Goal: Transaction & Acquisition: Purchase product/service

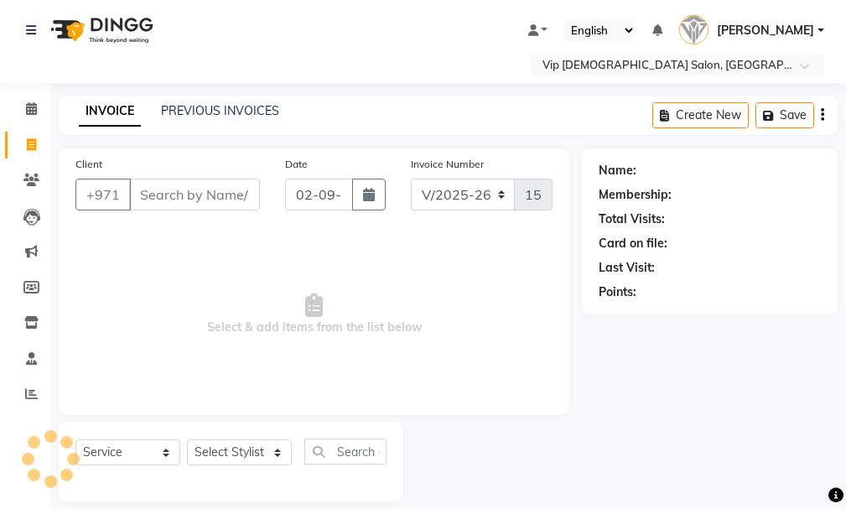
select select "8415"
select select "service"
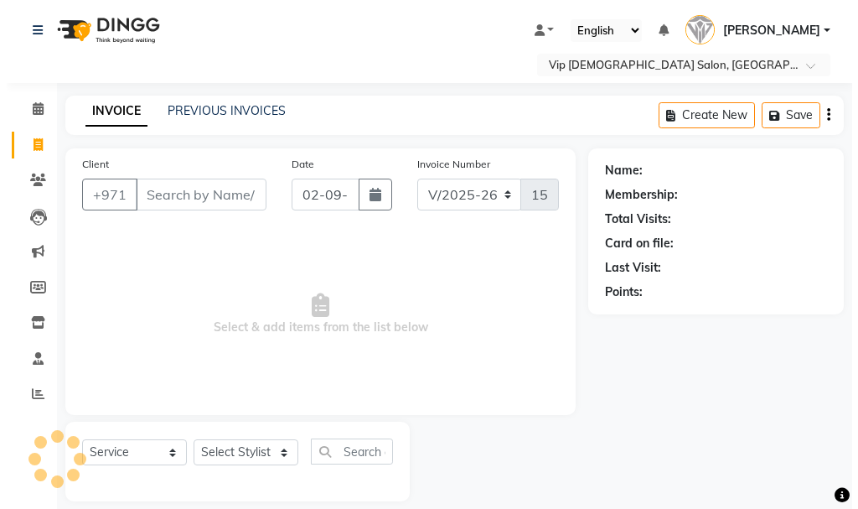
scroll to position [18, 0]
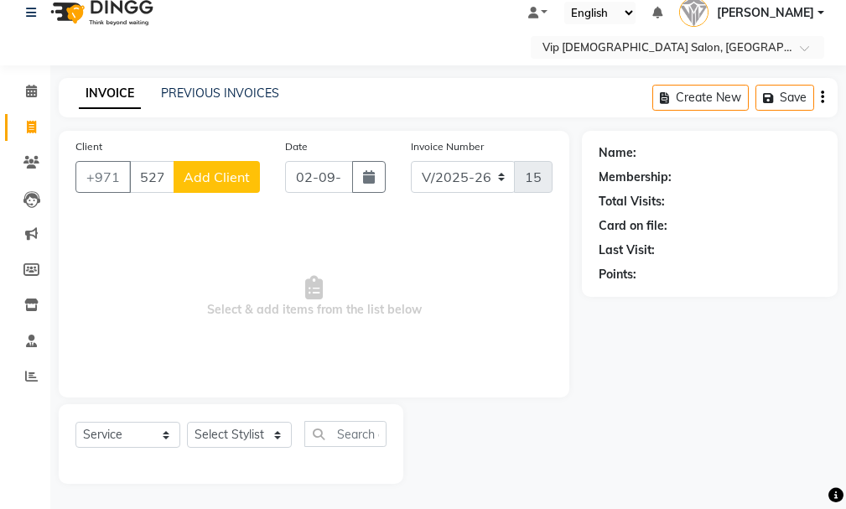
type input "527873424"
click at [221, 187] on button "Add Client" at bounding box center [216, 177] width 86 height 32
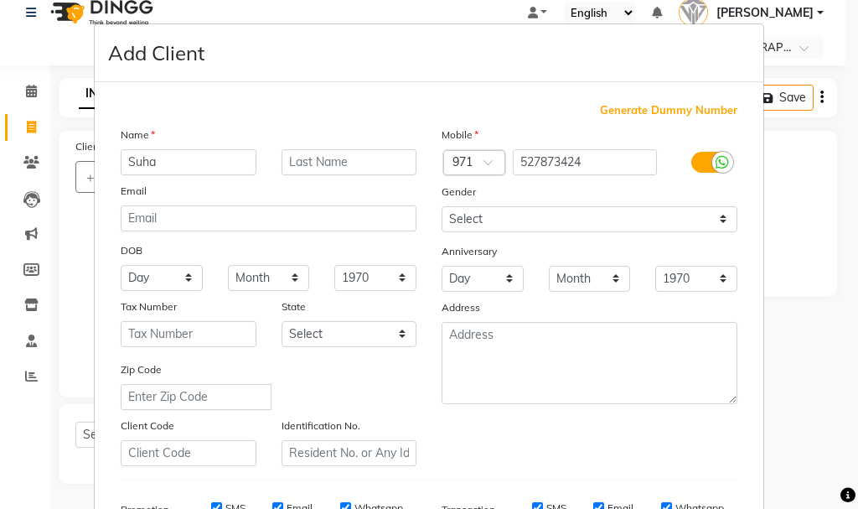
type input "Suha"
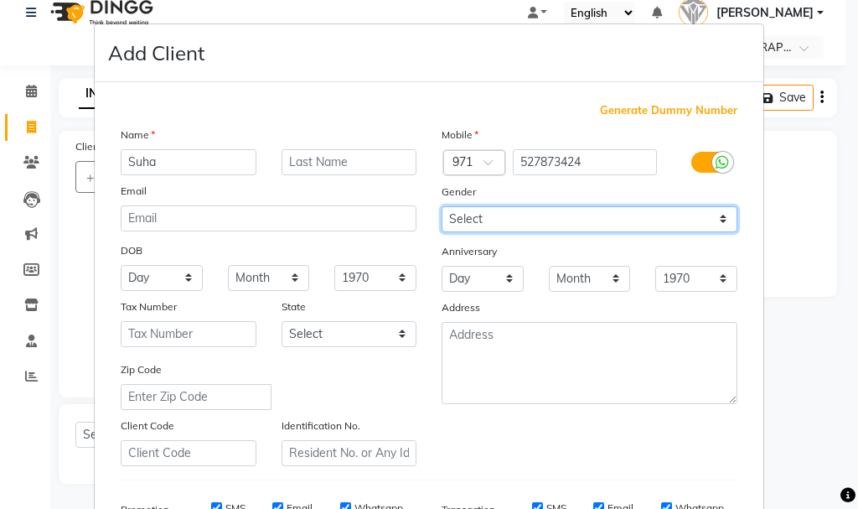
click at [535, 225] on select "Select [DEMOGRAPHIC_DATA] [DEMOGRAPHIC_DATA] Other Prefer Not To Say" at bounding box center [590, 219] width 296 height 26
select select "[DEMOGRAPHIC_DATA]"
click at [442, 206] on select "Select [DEMOGRAPHIC_DATA] [DEMOGRAPHIC_DATA] Other Prefer Not To Say" at bounding box center [590, 219] width 296 height 26
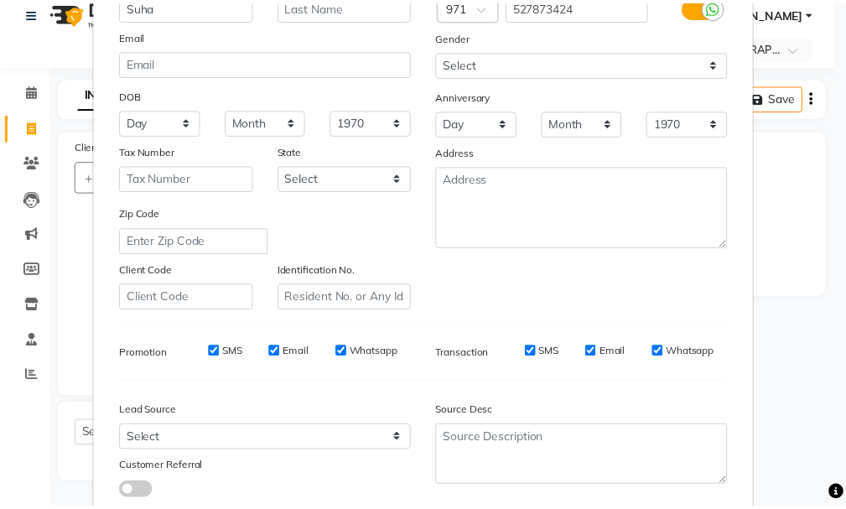
scroll to position [265, 0]
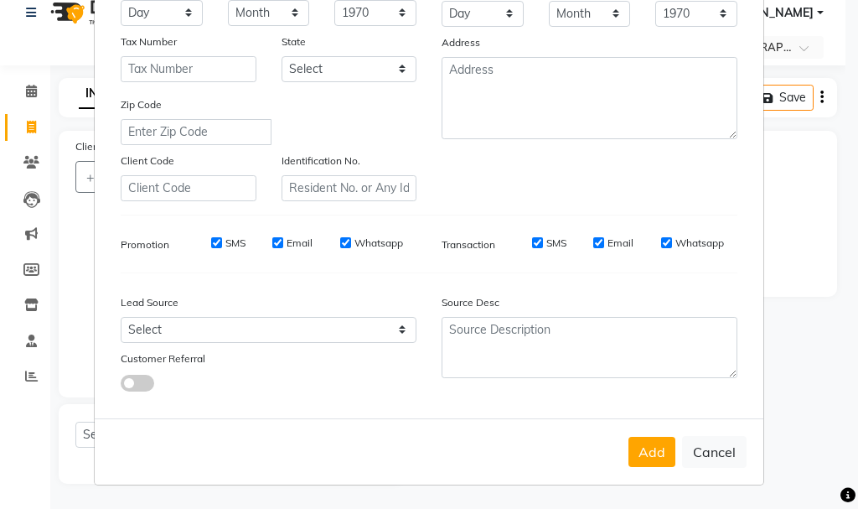
click at [654, 449] on button "Add" at bounding box center [651, 452] width 47 height 30
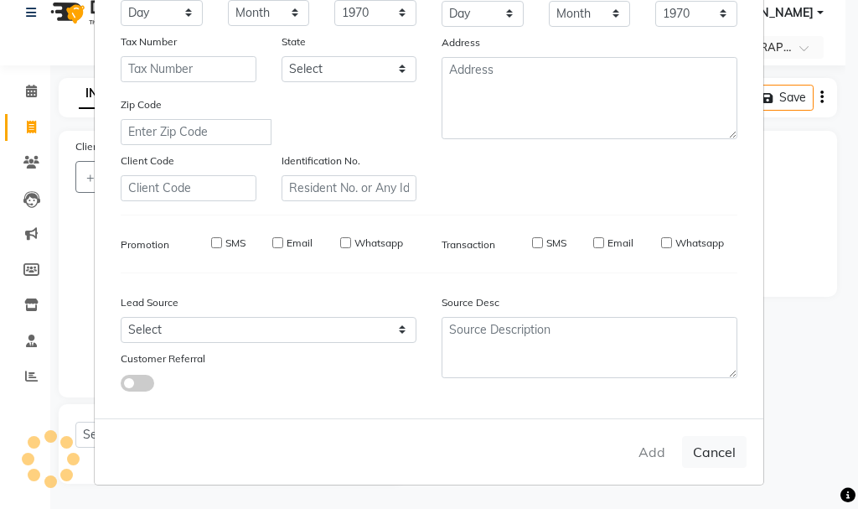
select select
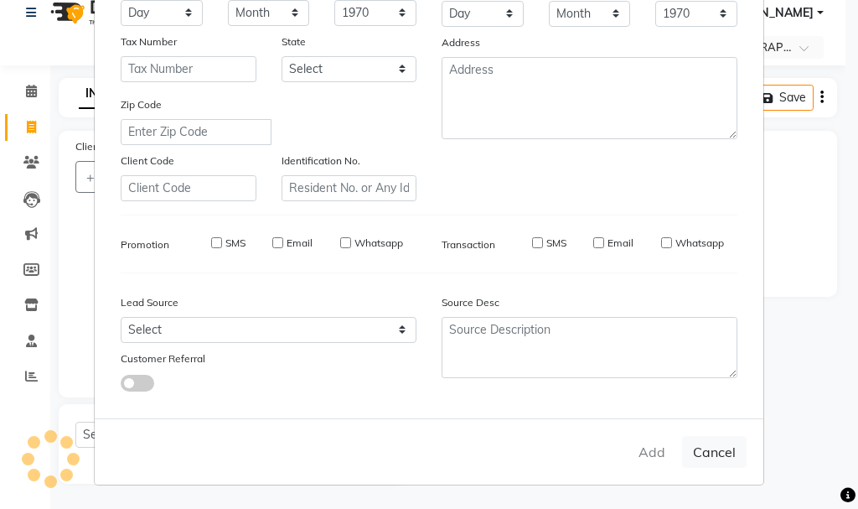
select select
checkbox input "false"
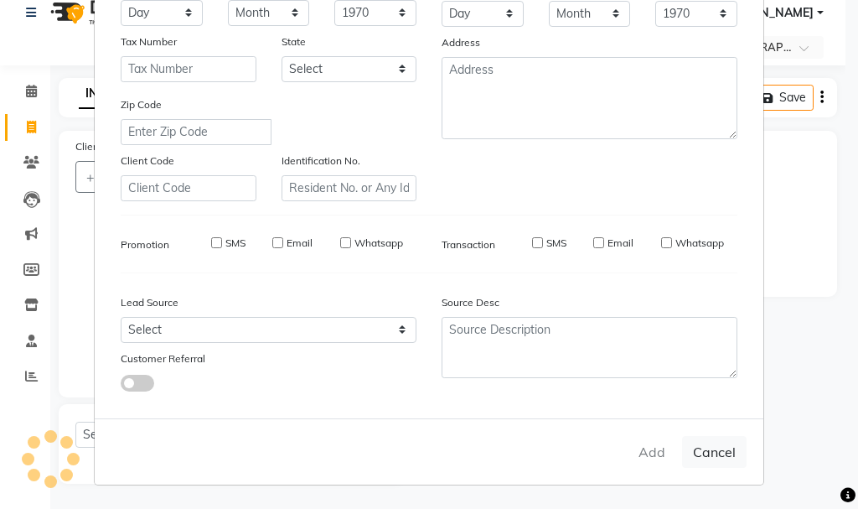
checkbox input "false"
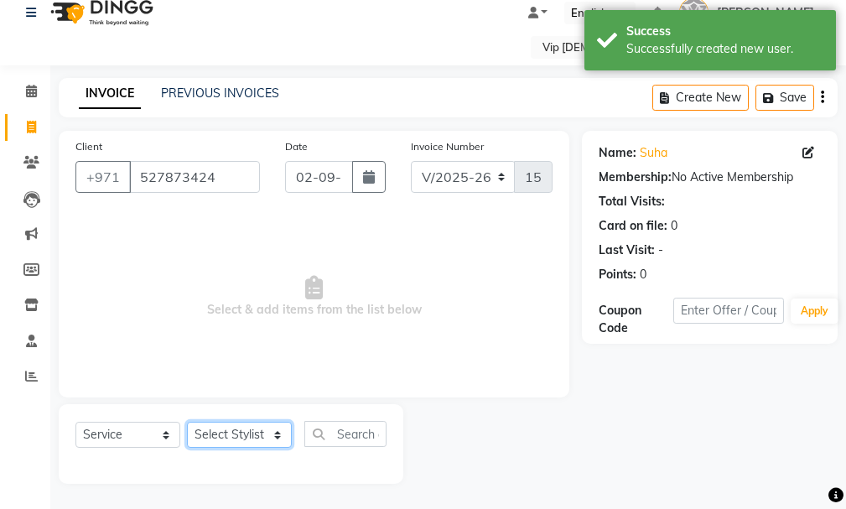
click at [256, 427] on select "Select Stylist Ali [PERSON_NAME] [PERSON_NAME] [PERSON_NAME] Lakhbizi Jairah [P…" at bounding box center [239, 435] width 105 height 26
select select "81364"
click at [187, 422] on select "Select Stylist Ali [PERSON_NAME] [PERSON_NAME] [PERSON_NAME] Lakhbizi Jairah [P…" at bounding box center [239, 435] width 105 height 26
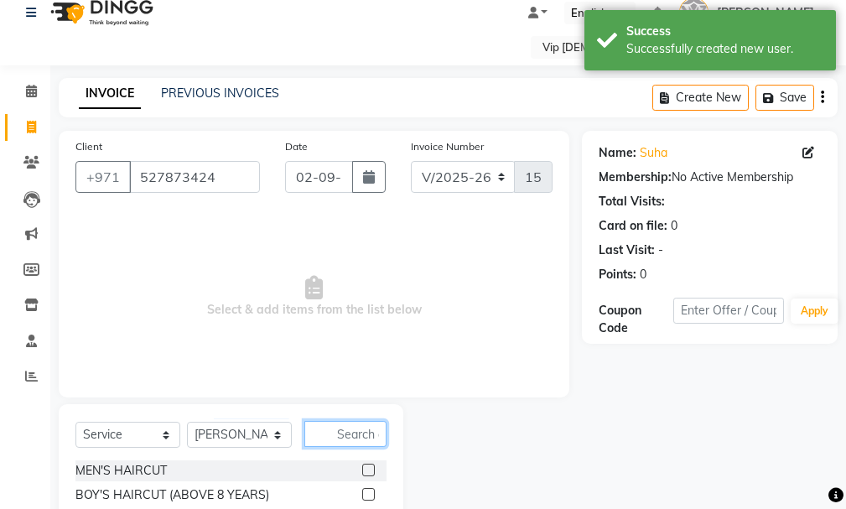
click at [359, 428] on input "text" at bounding box center [345, 434] width 82 height 26
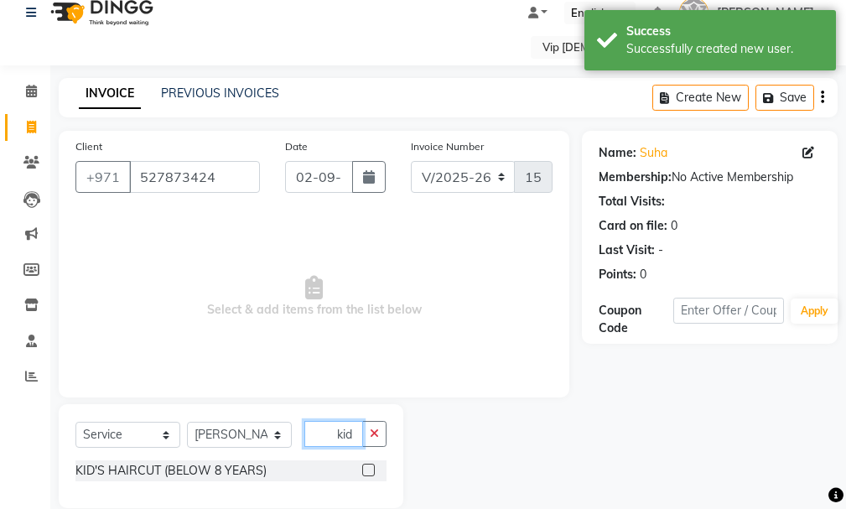
type input "kid"
click at [370, 469] on label at bounding box center [368, 469] width 13 height 13
click at [370, 469] on input "checkbox" at bounding box center [367, 470] width 11 height 11
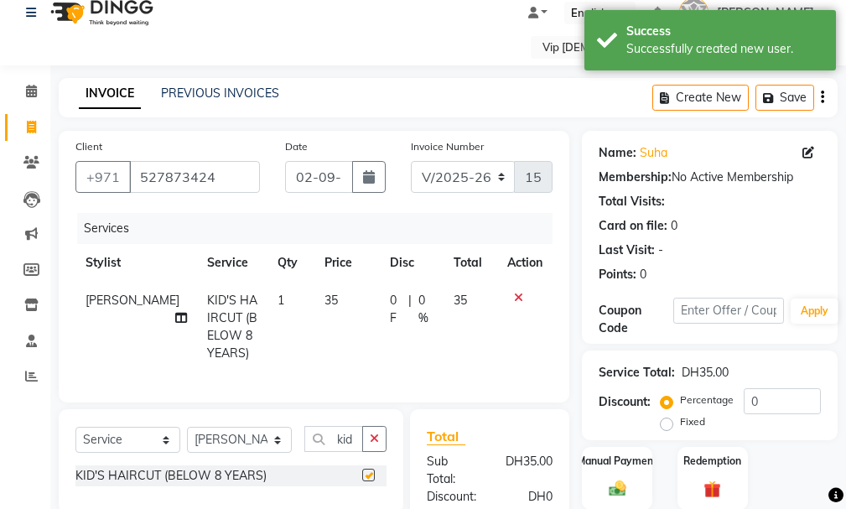
checkbox input "false"
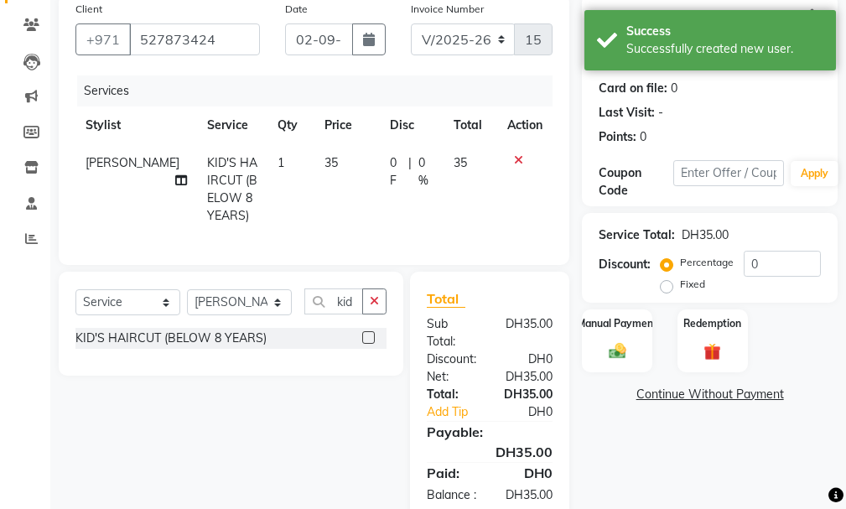
scroll to position [222, 0]
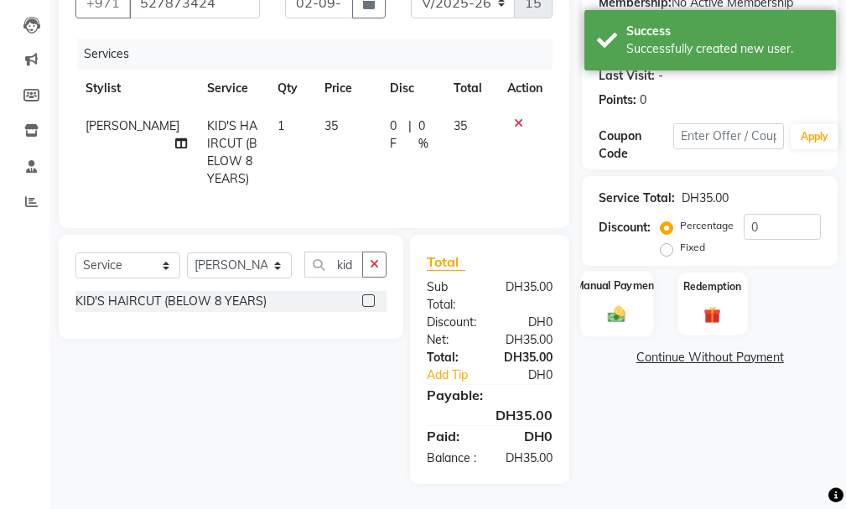
click at [622, 304] on img at bounding box center [617, 314] width 28 height 20
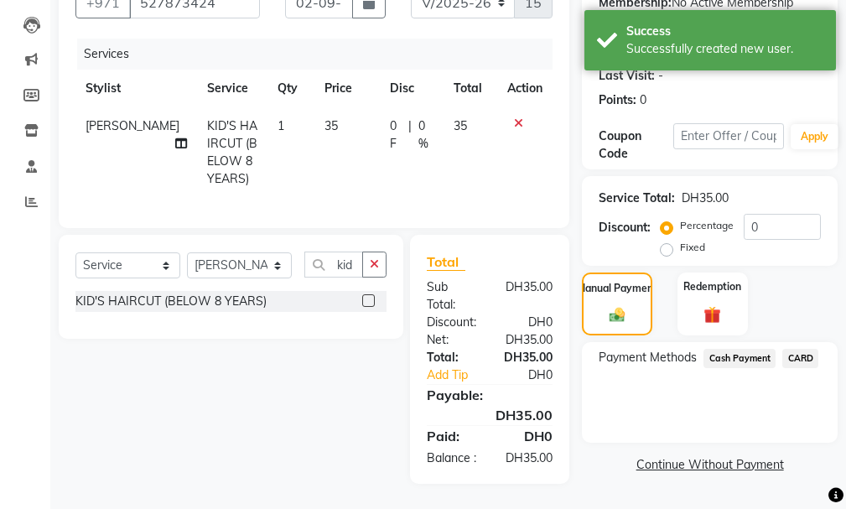
click at [809, 349] on span "CARD" at bounding box center [800, 358] width 36 height 19
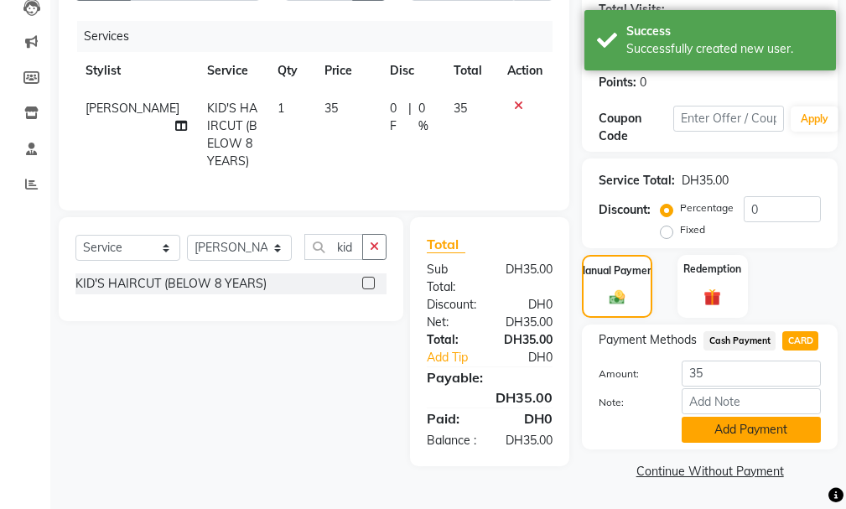
click at [728, 416] on button "Add Payment" at bounding box center [750, 429] width 139 height 26
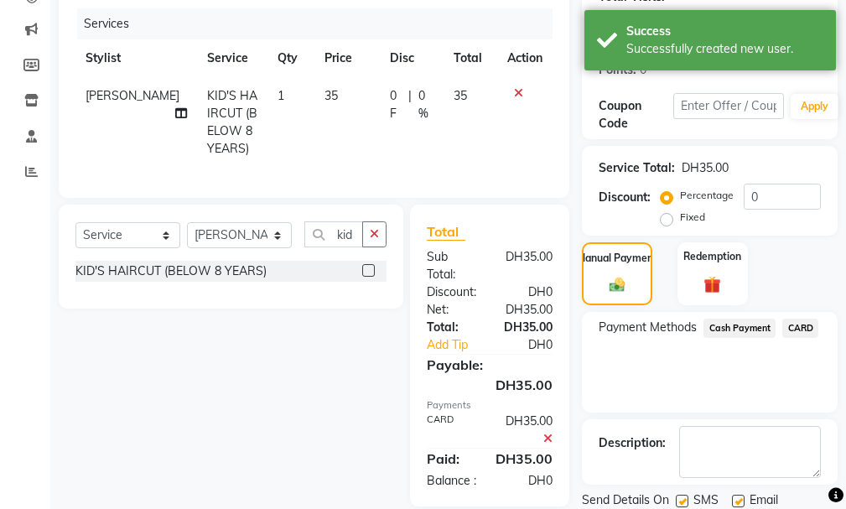
scroll to position [280, 0]
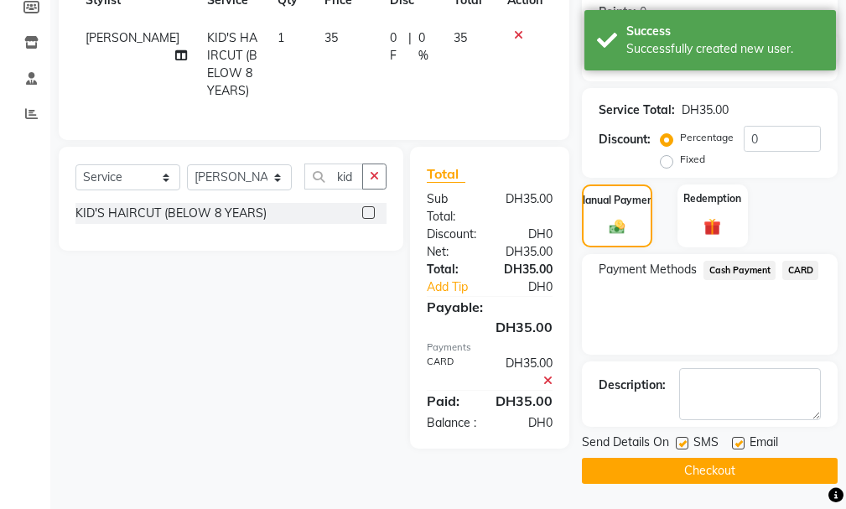
click at [760, 468] on button "Checkout" at bounding box center [710, 471] width 256 height 26
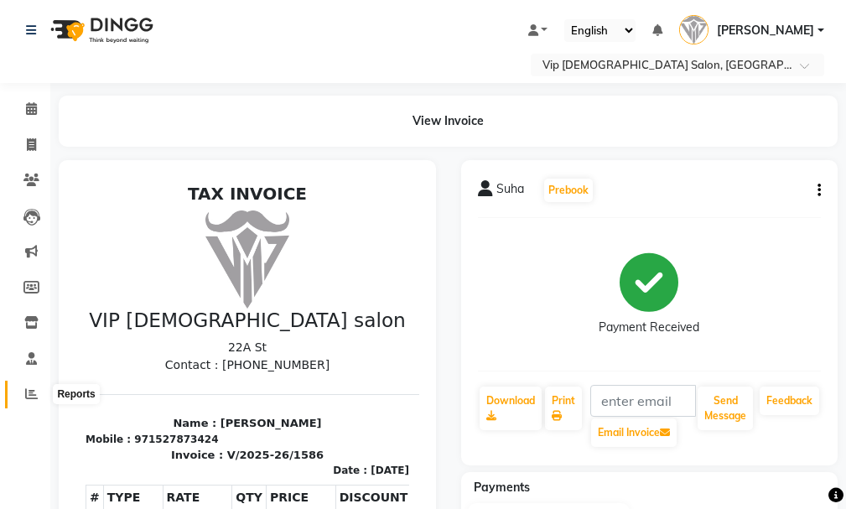
click at [30, 396] on icon at bounding box center [31, 393] width 13 height 13
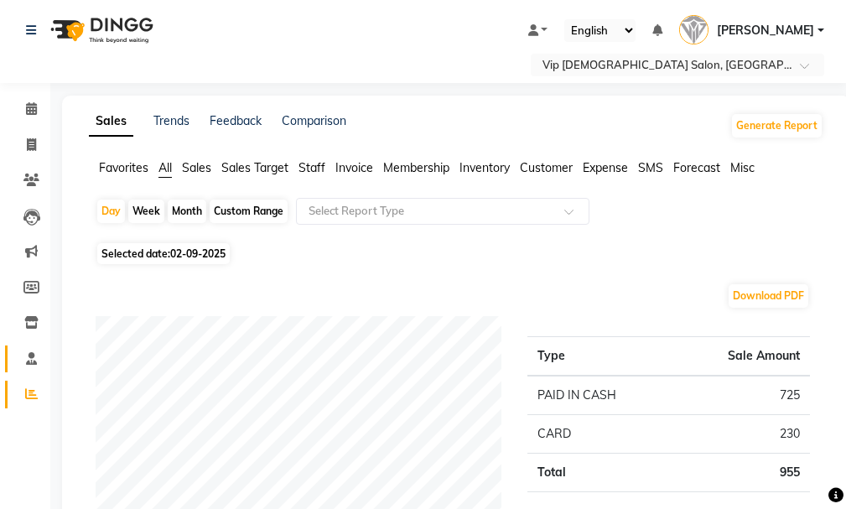
click at [27, 357] on icon at bounding box center [31, 358] width 11 height 13
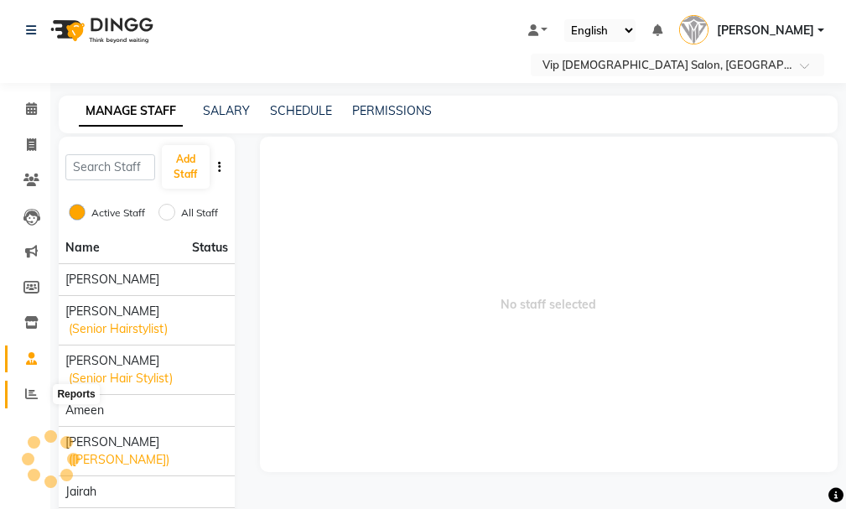
click at [33, 396] on icon at bounding box center [31, 393] width 13 height 13
